Goal: Task Accomplishment & Management: Use online tool/utility

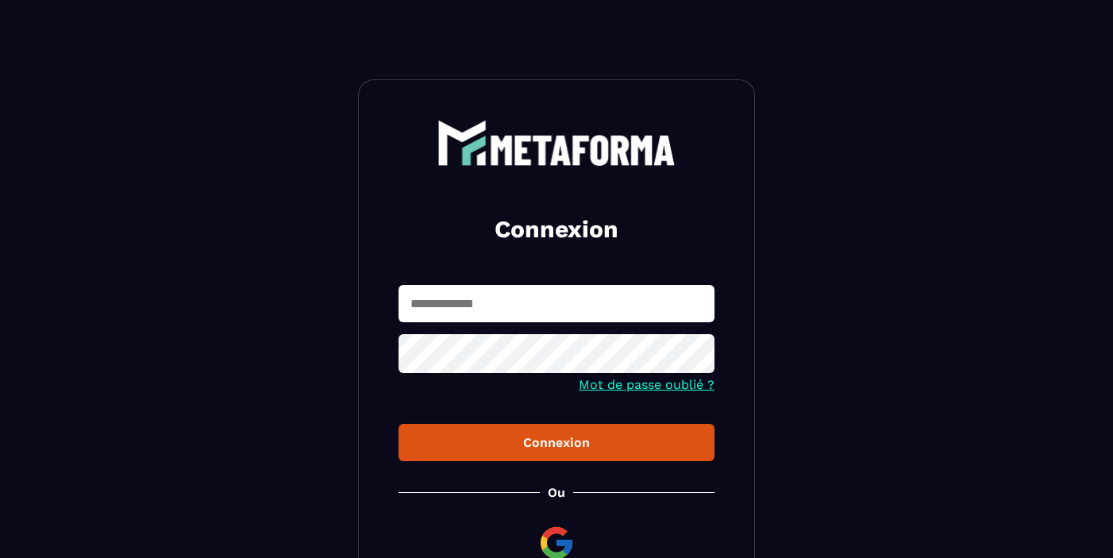
click at [461, 301] on input "text" at bounding box center [556, 303] width 316 height 37
type input "**********"
click at [586, 444] on div "Connexion" at bounding box center [556, 442] width 290 height 15
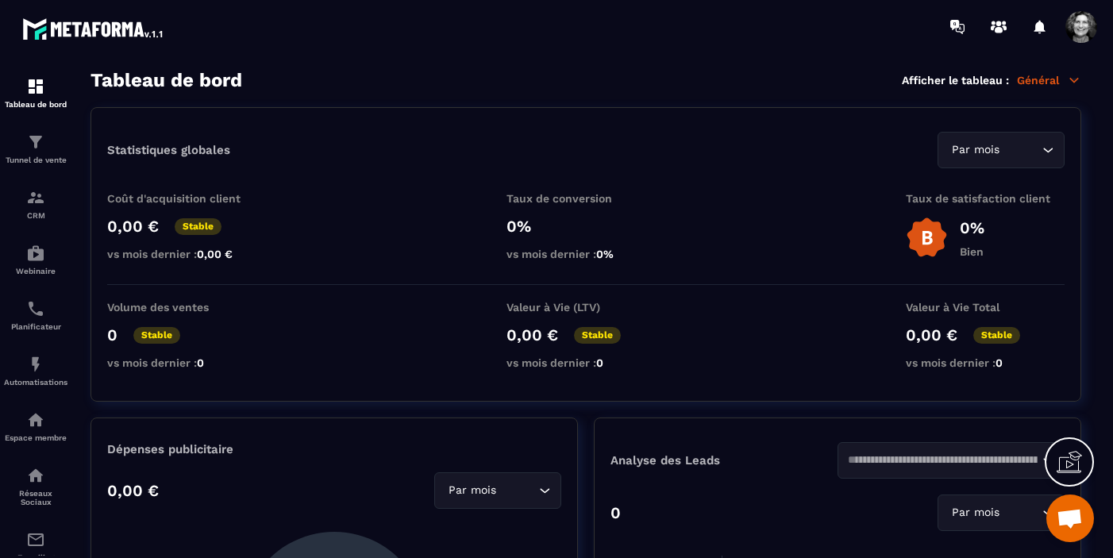
click at [968, 83] on icon at bounding box center [1074, 80] width 14 height 14
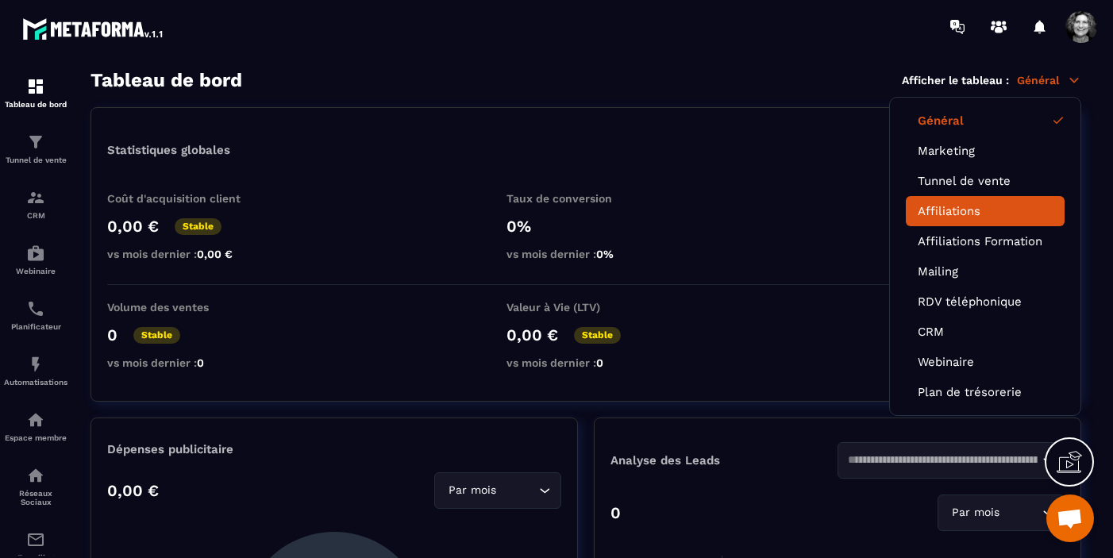
click at [968, 216] on link "Affiliations" at bounding box center [985, 211] width 135 height 14
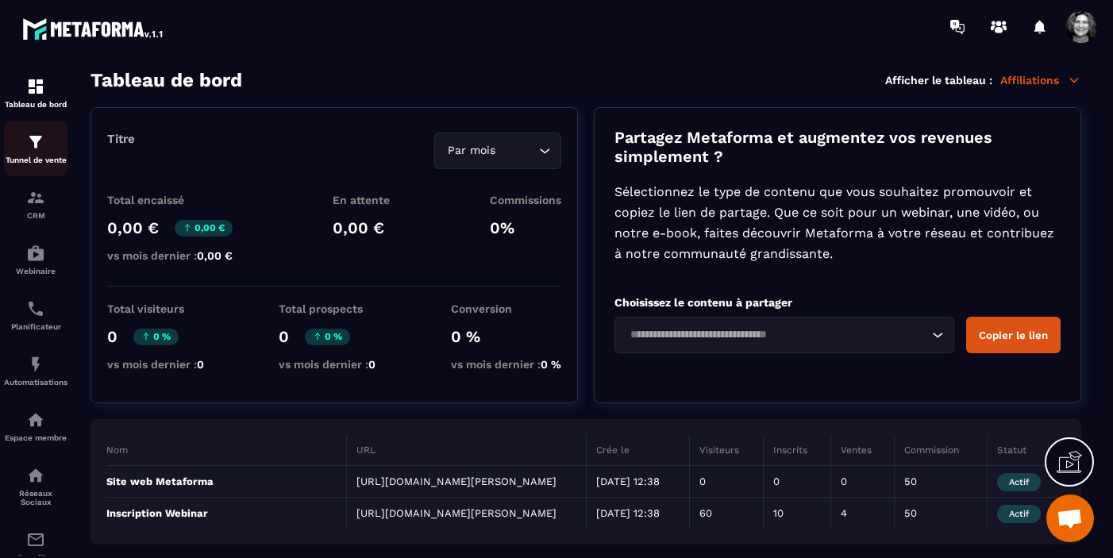
click at [40, 143] on img at bounding box center [35, 142] width 19 height 19
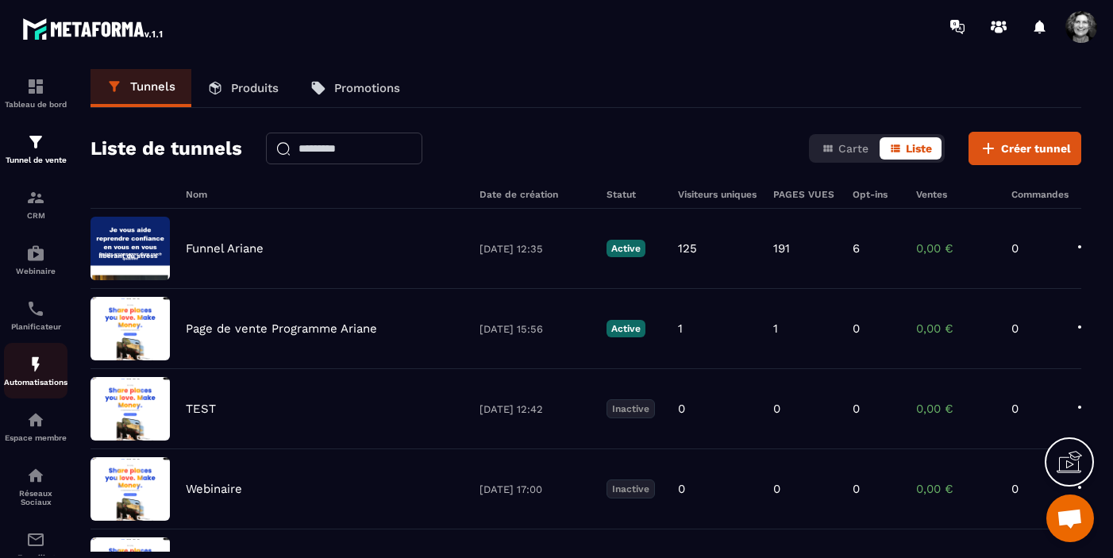
click at [36, 379] on div "Automatisations" at bounding box center [35, 371] width 63 height 32
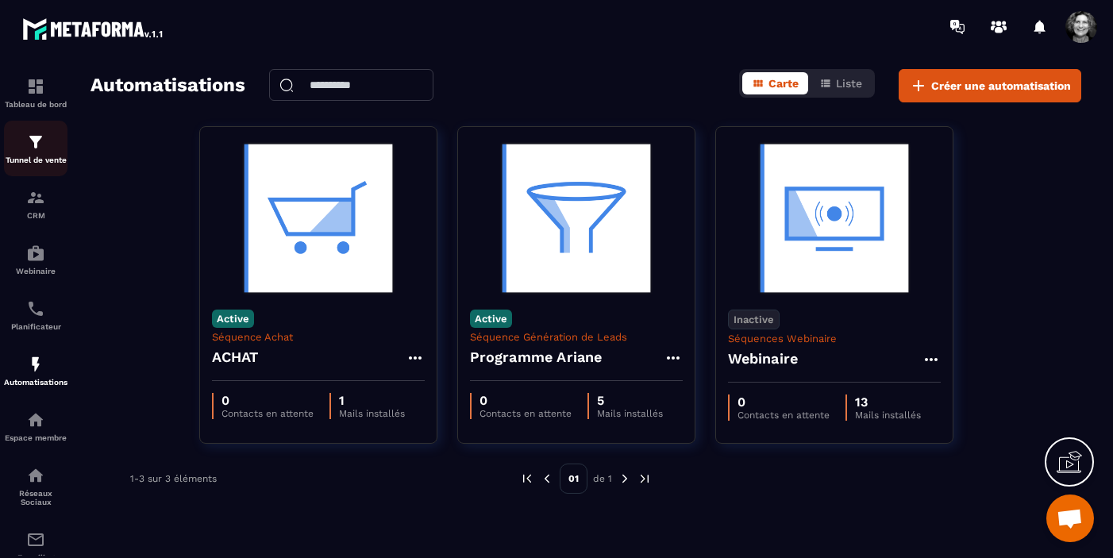
click at [37, 147] on img at bounding box center [35, 142] width 19 height 19
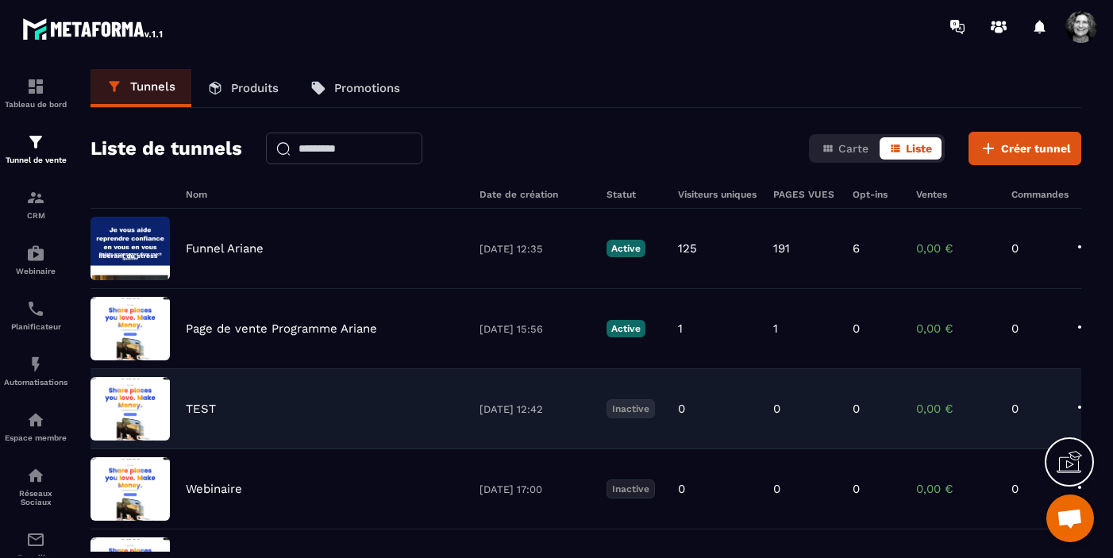
click at [256, 408] on div "TEST" at bounding box center [325, 409] width 278 height 14
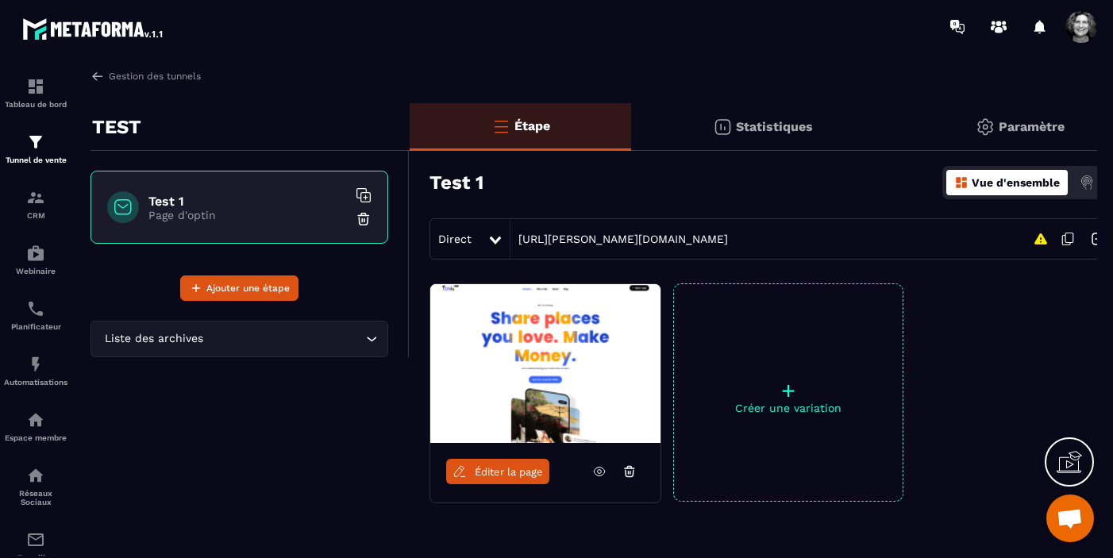
click at [514, 467] on span "Éditer la page" at bounding box center [509, 472] width 68 height 12
